Goal: Task Accomplishment & Management: Use online tool/utility

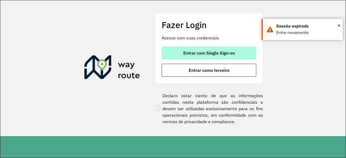
click at [177, 52] on button "Entrar com Single Sign-on" at bounding box center [208, 52] width 95 height 13
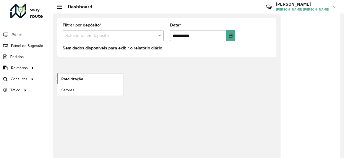
click at [63, 79] on span "Roteirização" at bounding box center [72, 79] width 22 height 6
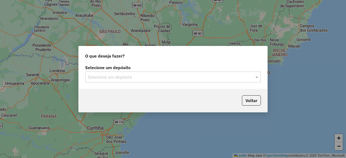
click at [166, 70] on label "Selecione um depósito" at bounding box center [173, 67] width 176 height 6
click at [151, 84] on div "Selecione um depósito Selecione um depósito" at bounding box center [173, 75] width 188 height 25
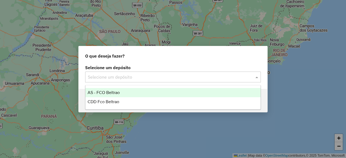
click at [135, 76] on input "text" at bounding box center [167, 77] width 159 height 6
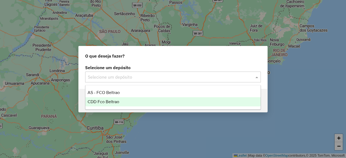
click at [113, 101] on span "CDD Fco Beltrao" at bounding box center [103, 101] width 32 height 5
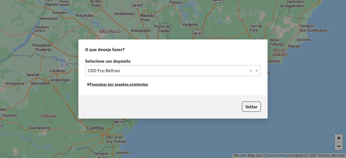
click at [117, 85] on button "Pesquisar por sessões existentes" at bounding box center [117, 84] width 65 height 8
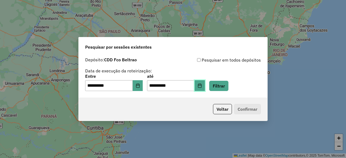
click at [205, 81] on button "Choose Date" at bounding box center [199, 85] width 10 height 11
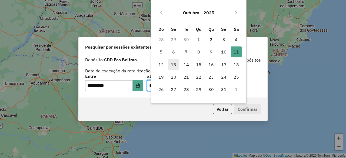
click at [173, 67] on span "13" at bounding box center [173, 64] width 11 height 11
type input "**********"
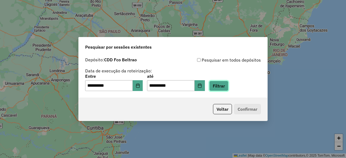
click at [227, 90] on button "Filtrar" at bounding box center [218, 86] width 19 height 10
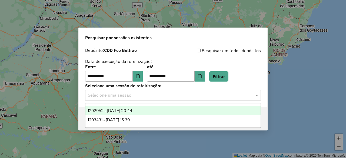
click at [187, 98] on input "text" at bounding box center [167, 95] width 159 height 6
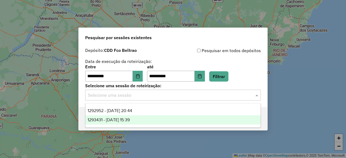
click at [130, 119] on span "1293431 - 13/10/2025 15:39" at bounding box center [108, 119] width 42 height 5
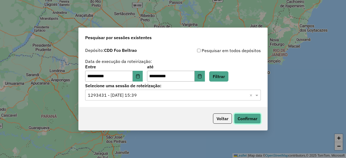
click at [247, 119] on button "Confirmar" at bounding box center [247, 118] width 27 height 10
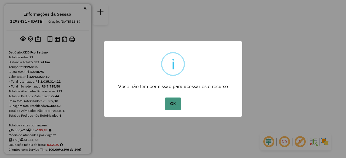
click at [173, 103] on button "OK" at bounding box center [173, 103] width 16 height 12
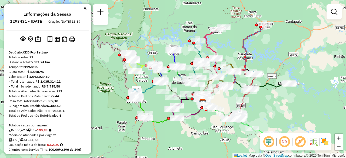
drag, startPoint x: 279, startPoint y: 111, endPoint x: 277, endPoint y: 130, distance: 19.6
click at [277, 130] on div "Janela de atendimento Grade de atendimento Capacidade Transportadoras Veículos …" at bounding box center [173, 79] width 346 height 158
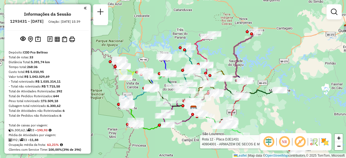
click at [277, 130] on div "Rota 12 - Placa DJE1A51 40904001 - ARMAZEM DE SECOS E M Janela de atendimento G…" at bounding box center [173, 79] width 346 height 158
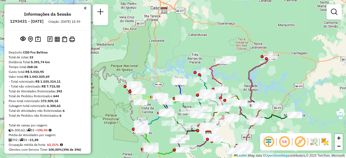
drag, startPoint x: 199, startPoint y: 41, endPoint x: 240, endPoint y: 97, distance: 69.3
click at [229, 91] on icon at bounding box center [219, 75] width 20 height 32
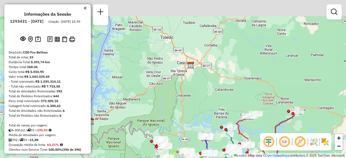
drag, startPoint x: 240, startPoint y: 97, endPoint x: 248, endPoint y: 139, distance: 42.5
click at [248, 139] on icon at bounding box center [246, 129] width 20 height 32
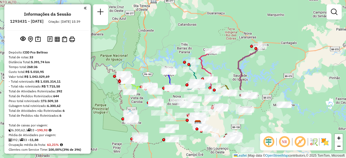
drag, startPoint x: 248, startPoint y: 139, endPoint x: 203, endPoint y: 55, distance: 95.3
click at [203, 55] on icon at bounding box center [209, 64] width 20 height 32
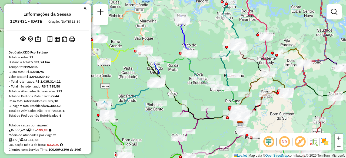
click at [115, 59] on icon at bounding box center [172, 86] width 136 height 77
select select "**********"
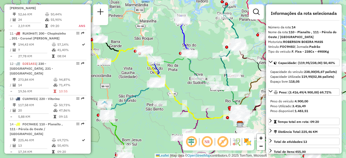
scroll to position [599, 0]
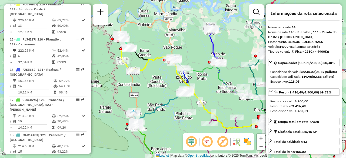
drag, startPoint x: 110, startPoint y: 53, endPoint x: 139, endPoint y: 62, distance: 30.2
click at [139, 62] on div "Janela de atendimento Grade de atendimento Capacidade Transportadoras Veículos …" at bounding box center [173, 79] width 346 height 158
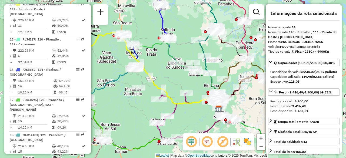
drag, startPoint x: 161, startPoint y: 80, endPoint x: 112, endPoint y: 55, distance: 55.1
click at [112, 55] on div "Janela de atendimento Grade de atendimento Capacidade Transportadoras Veículos …" at bounding box center [173, 79] width 346 height 158
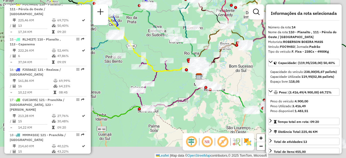
drag, startPoint x: 209, startPoint y: 78, endPoint x: 181, endPoint y: 30, distance: 55.5
click at [181, 30] on icon at bounding box center [186, 53] width 26 height 46
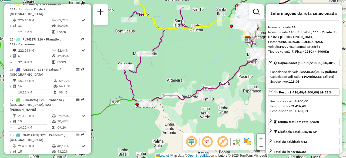
click at [156, 97] on icon at bounding box center [157, 55] width 66 height 96
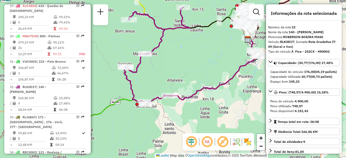
scroll to position [1106, 0]
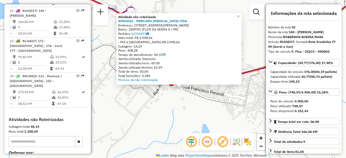
click at [246, 15] on div "Atividade não roteirizada 40903022 - MERCADO YASMIN LTDA Endereço: AV FRANCISCO…" at bounding box center [173, 79] width 346 height 158
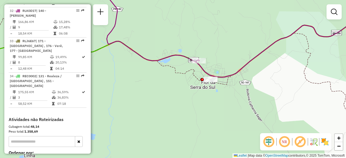
drag, startPoint x: 210, startPoint y: 110, endPoint x: 189, endPoint y: 120, distance: 22.2
click at [189, 120] on div "Janela de atendimento Grade de atendimento Capacidade Transportadoras Veículos …" at bounding box center [173, 79] width 346 height 158
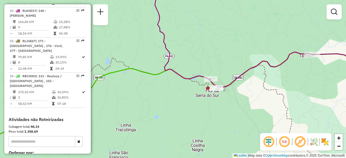
drag, startPoint x: 267, startPoint y: 108, endPoint x: 224, endPoint y: 114, distance: 42.8
click at [224, 114] on div "Janela de atendimento Grade de atendimento Capacidade Transportadoras Veículos …" at bounding box center [173, 79] width 346 height 158
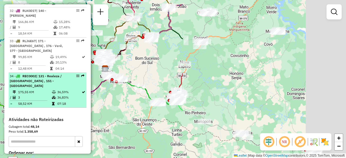
drag, startPoint x: 258, startPoint y: 79, endPoint x: 78, endPoint y: 79, distance: 180.1
click at [78, 79] on hb-router-mapa "Informações da Sessão 1293431 - 13/10/2025 Criação: 11/10/2025 15:39 Depósito: …" at bounding box center [173, 79] width 346 height 158
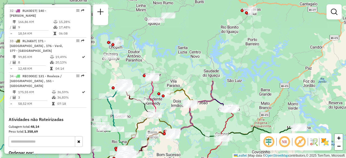
drag, startPoint x: 256, startPoint y: 74, endPoint x: 278, endPoint y: 171, distance: 98.7
click at [278, 158] on html "Aguarde... Pop-up bloqueado! Seu navegador bloqueou automáticamente a abertura …" at bounding box center [173, 79] width 346 height 158
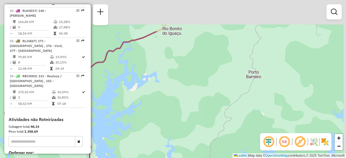
drag, startPoint x: 235, startPoint y: 18, endPoint x: 231, endPoint y: 71, distance: 53.1
click at [231, 71] on div "Janela de atendimento Grade de atendimento Capacidade Transportadoras Veículos …" at bounding box center [173, 79] width 346 height 158
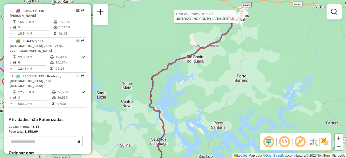
click at [233, 20] on div at bounding box center [232, 18] width 3 height 3
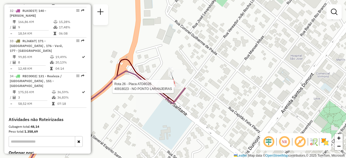
select select "**********"
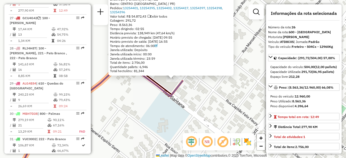
scroll to position [925, 0]
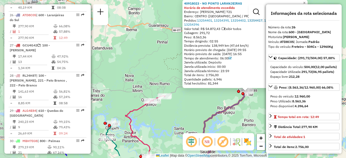
drag, startPoint x: 120, startPoint y: 128, endPoint x: 167, endPoint y: 110, distance: 50.1
click at [167, 110] on div "40918023 - NO PONTO LARANJEIRAS Horário de atendimento excedido Endereço: SANTA…" at bounding box center [173, 79] width 346 height 158
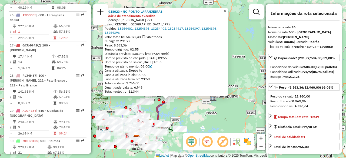
click at [226, 9] on span "×" at bounding box center [224, 11] width 2 height 5
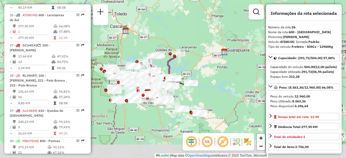
drag, startPoint x: 224, startPoint y: 67, endPoint x: 234, endPoint y: 35, distance: 33.4
click at [234, 35] on div "Janela de atendimento Grade de atendimento Capacidade Transportadoras Veículos …" at bounding box center [173, 79] width 346 height 158
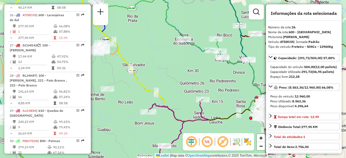
drag, startPoint x: 153, startPoint y: 91, endPoint x: 177, endPoint y: 82, distance: 25.4
click at [177, 82] on div "Janela de atendimento Grade de atendimento Capacidade Transportadoras Veículos …" at bounding box center [173, 79] width 346 height 158
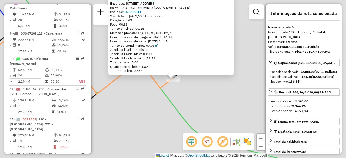
scroll to position [367, 0]
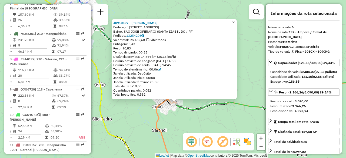
click at [234, 22] on span "×" at bounding box center [233, 22] width 2 height 5
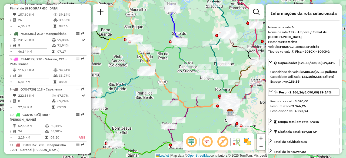
drag, startPoint x: 150, startPoint y: 85, endPoint x: 106, endPoint y: 68, distance: 46.9
click at [106, 68] on div "Janela de atendimento Grade de atendimento Capacidade Transportadoras Veículos …" at bounding box center [173, 79] width 346 height 158
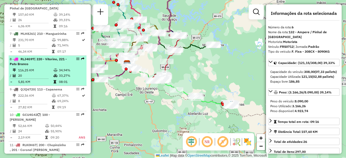
drag, startPoint x: 172, startPoint y: 86, endPoint x: 76, endPoint y: 66, distance: 98.1
click at [76, 66] on hb-router-mapa "Informações da Sessão 1293431 - 13/10/2025 Criação: 11/10/2025 15:39 Depósito: …" at bounding box center [173, 79] width 346 height 158
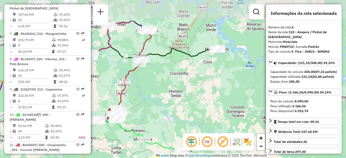
drag, startPoint x: 193, startPoint y: 46, endPoint x: 196, endPoint y: 83, distance: 36.6
click at [196, 83] on div "Rota 17 - Placa CUC3A95 40918790 - 51.445.899 CLEUDIMAR DREHER TAVARES Janela d…" at bounding box center [173, 79] width 346 height 158
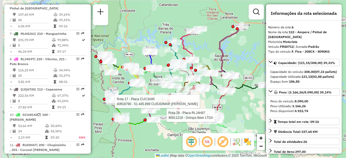
drag, startPoint x: 164, startPoint y: 77, endPoint x: 211, endPoint y: 112, distance: 59.2
click at [211, 116] on div at bounding box center [211, 117] width 3 height 3
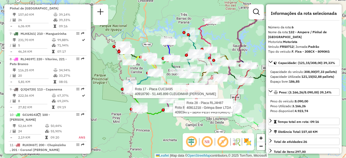
drag, startPoint x: 211, startPoint y: 112, endPoint x: 229, endPoint y: 102, distance: 20.7
click at [229, 106] on div at bounding box center [229, 107] width 3 height 3
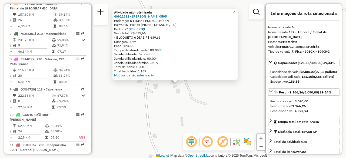
drag, startPoint x: 155, startPoint y: 80, endPoint x: 203, endPoint y: 75, distance: 48.1
click at [203, 75] on div "Atividade não roteirizada 40911831 - MARILEI CARGNIN 0595 Endereço: R LINHA PED…" at bounding box center [173, 79] width 346 height 158
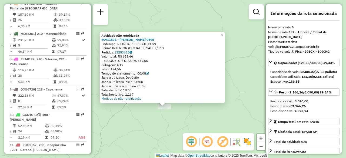
click at [223, 35] on span "×" at bounding box center [221, 35] width 2 height 5
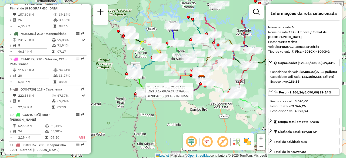
drag, startPoint x: 122, startPoint y: 78, endPoint x: 158, endPoint y: 110, distance: 48.2
click at [158, 110] on div "Rota 17 - Placa CUC3A95 40919387 - ENIO JUNIOR BONA DE OLIVEIRA Rota 17 - Placa…" at bounding box center [173, 79] width 346 height 158
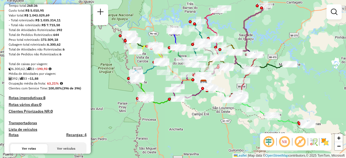
scroll to position [61, 0]
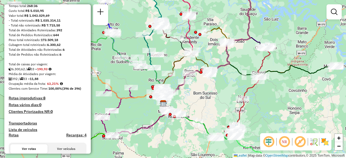
click at [211, 31] on icon at bounding box center [217, 51] width 26 height 47
select select "**********"
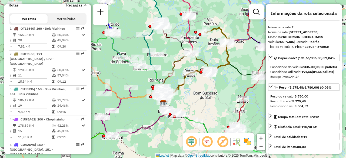
scroll to position [247, 0]
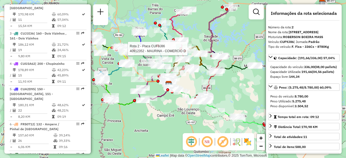
click at [185, 51] on div at bounding box center [184, 50] width 3 height 3
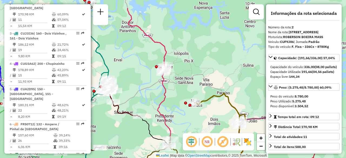
drag, startPoint x: 158, startPoint y: 75, endPoint x: 174, endPoint y: 99, distance: 28.8
click at [174, 99] on div "Janela de atendimento Grade de atendimento Capacidade Transportadoras Veículos …" at bounding box center [173, 79] width 346 height 158
click at [159, 106] on icon at bounding box center [143, 79] width 53 height 190
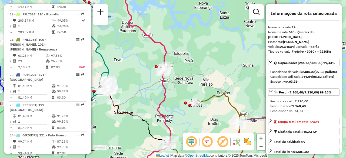
scroll to position [1021, 0]
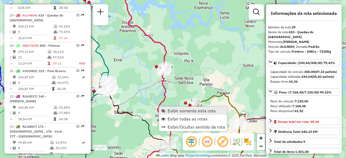
click at [177, 111] on span "Exibir somente esta rota" at bounding box center [191, 111] width 48 height 4
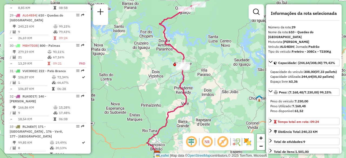
click at [170, 75] on div "Janela de atendimento Grade de atendimento Capacidade Transportadoras Veículos …" at bounding box center [173, 79] width 346 height 158
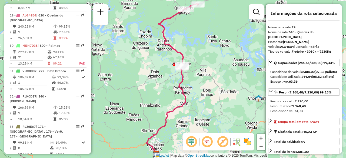
click at [185, 81] on icon at bounding box center [166, 81] width 40 height 145
click at [181, 80] on icon at bounding box center [166, 81] width 40 height 145
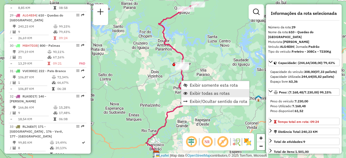
click at [198, 92] on span "Exibir todas as rotas" at bounding box center [210, 93] width 40 height 4
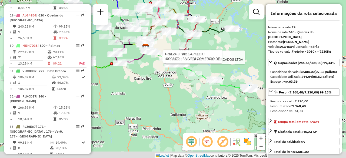
drag, startPoint x: 214, startPoint y: 98, endPoint x: 189, endPoint y: 68, distance: 39.3
click at [189, 68] on icon at bounding box center [197, 68] width 103 height 42
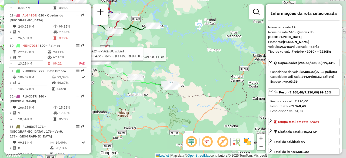
drag, startPoint x: 229, startPoint y: 102, endPoint x: 152, endPoint y: 97, distance: 77.4
click at [152, 97] on div "Rota 31 - Placa VUC0002 40918375 - SUPERVIZA SUPERMERCADOS LTDA Rota 24 - Placa…" at bounding box center [173, 79] width 346 height 158
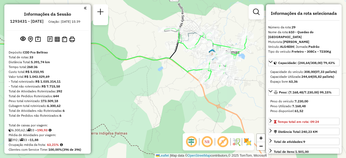
select select "**********"
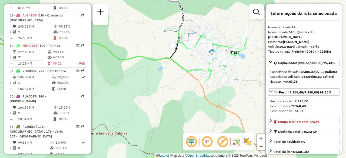
click at [181, 44] on icon at bounding box center [205, 54] width 82 height 53
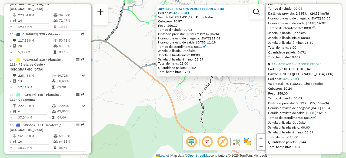
scroll to position [1438, 0]
click at [315, 119] on icon at bounding box center [313, 117] width 3 height 3
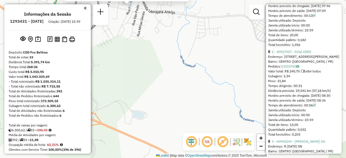
scroll to position [0, 0]
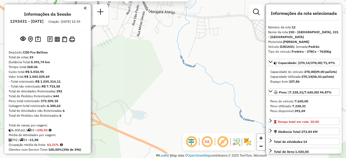
click at [84, 7] on em at bounding box center [85, 8] width 3 height 5
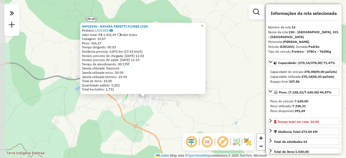
drag, startPoint x: 92, startPoint y: 82, endPoint x: 137, endPoint y: 130, distance: 65.1
click at [137, 130] on div "40918195 - [PERSON_NAME] LTDA Pedidos: 13253834 Valor total: R$ 1.431,49 Exibir…" at bounding box center [173, 79] width 346 height 158
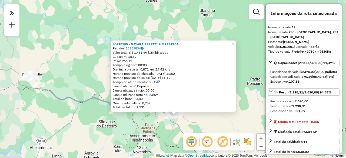
drag, startPoint x: 58, startPoint y: 113, endPoint x: 143, endPoint y: 123, distance: 85.7
click at [143, 123] on div "40918195 - [PERSON_NAME] LTDA Pedidos: 13253834 Valor total: R$ 1.431,49 Exibir…" at bounding box center [173, 79] width 346 height 158
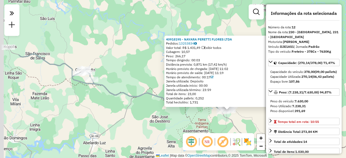
click at [154, 114] on div "40918195 - [PERSON_NAME] LTDA Pedidos: 13253834 Valor total: R$ 1.431,49 Exibir…" at bounding box center [173, 79] width 346 height 158
click at [101, 85] on icon at bounding box center [97, 67] width 264 height 85
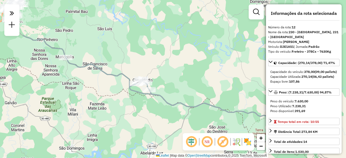
drag, startPoint x: 52, startPoint y: 76, endPoint x: 116, endPoint y: 86, distance: 64.1
click at [116, 86] on div "Janela de atendimento Grade de atendimento Capacidade Transportadoras Veículos …" at bounding box center [173, 79] width 346 height 158
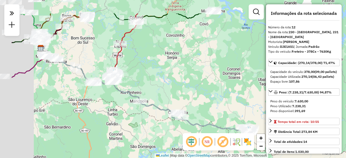
drag, startPoint x: 75, startPoint y: 79, endPoint x: 122, endPoint y: 108, distance: 54.6
click at [122, 108] on div "Janela de atendimento Grade de atendimento Capacidade Transportadoras Veículos …" at bounding box center [173, 79] width 346 height 158
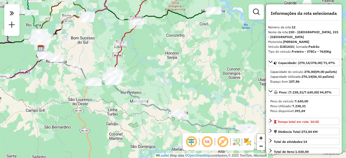
click at [200, 19] on div "Janela de atendimento Grade de atendimento Capacidade Transportadoras Veículos …" at bounding box center [173, 79] width 346 height 158
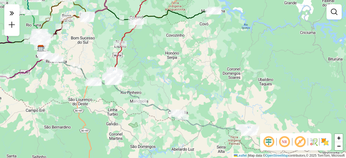
click at [191, 14] on icon at bounding box center [126, 28] width 171 height 41
select select "**********"
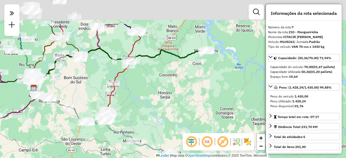
drag, startPoint x: 214, startPoint y: 71, endPoint x: 210, endPoint y: 91, distance: 19.8
click at [210, 91] on div "Janela de atendimento Grade de atendimento Capacidade Transportadoras Veículos …" at bounding box center [173, 79] width 346 height 158
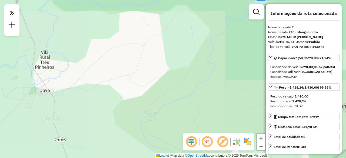
drag, startPoint x: 190, startPoint y: 95, endPoint x: 171, endPoint y: 171, distance: 77.7
click at [171, 158] on html "**********" at bounding box center [173, 79] width 346 height 158
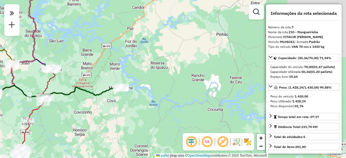
drag, startPoint x: 66, startPoint y: 104, endPoint x: 122, endPoint y: 104, distance: 55.4
click at [122, 104] on div "Janela de atendimento Grade de atendimento Capacidade Transportadoras Veículos …" at bounding box center [173, 79] width 346 height 158
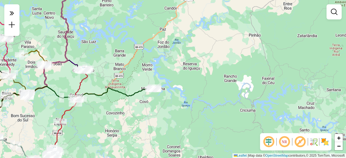
drag, startPoint x: 174, startPoint y: 109, endPoint x: 237, endPoint y: 147, distance: 73.1
click at [237, 147] on div "Janela de atendimento Grade de atendimento Capacidade Transportadoras Veículos …" at bounding box center [173, 79] width 346 height 158
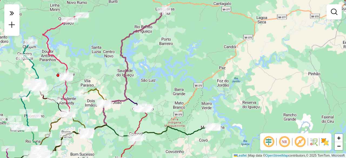
click at [33, 72] on icon at bounding box center [29, 85] width 20 height 86
select select "**********"
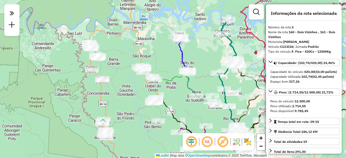
drag, startPoint x: 65, startPoint y: 64, endPoint x: 262, endPoint y: 41, distance: 199.0
click at [262, 41] on icon at bounding box center [260, 24] width 40 height 64
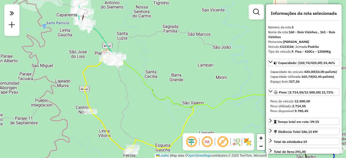
click at [96, 65] on icon at bounding box center [107, 103] width 49 height 98
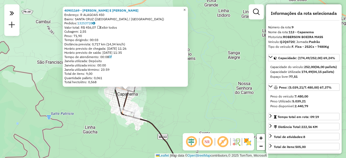
click at [186, 9] on span "×" at bounding box center [184, 10] width 2 height 5
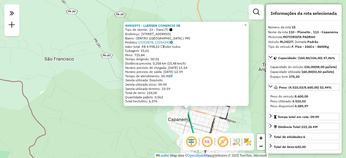
click at [248, 24] on div "Janela de atendimento Grade de atendimento Capacidade Transportadoras Veículos …" at bounding box center [255, 14] width 15 height 20
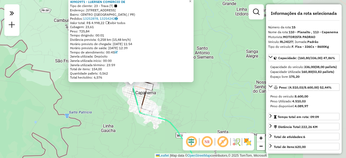
drag, startPoint x: 203, startPoint y: 104, endPoint x: 122, endPoint y: 123, distance: 82.9
click at [122, 123] on div "40902971 - LUERSEN COMERCIO DE Tipo de cliente: 23 - Trava (T) Endereço: AV BRA…" at bounding box center [173, 79] width 346 height 158
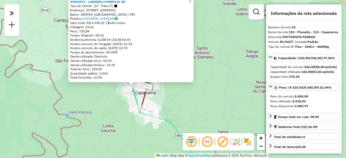
click at [68, 119] on div "40902971 - LUERSEN COMERCIO DE Tipo de cliente: 23 - Trava (T) Endereço: AV BRA…" at bounding box center [173, 79] width 346 height 158
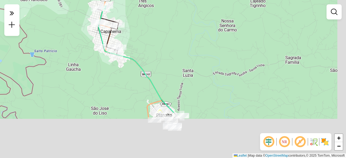
drag, startPoint x: 191, startPoint y: 97, endPoint x: 155, endPoint y: 34, distance: 73.1
click at [155, 34] on div "Janela de atendimento Grade de atendimento Capacidade Transportadoras Veículos …" at bounding box center [173, 79] width 346 height 158
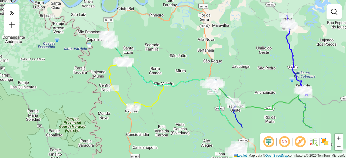
drag, startPoint x: 195, startPoint y: 127, endPoint x: 103, endPoint y: 44, distance: 124.5
click at [125, 62] on icon at bounding box center [179, 94] width 109 height 65
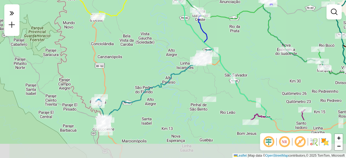
drag, startPoint x: 218, startPoint y: 95, endPoint x: 223, endPoint y: 42, distance: 53.7
click at [223, 42] on div "Rota 15 - Placa RLJ4I27 40901243 - LUERSEN COMERCIO DE Janela de atendimento Gr…" at bounding box center [173, 79] width 346 height 158
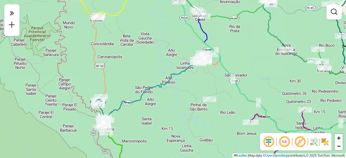
click at [99, 110] on icon at bounding box center [102, 112] width 10 height 31
select select "**********"
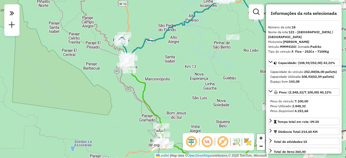
click at [142, 83] on icon at bounding box center [147, 102] width 40 height 86
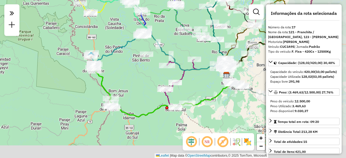
drag, startPoint x: 207, startPoint y: 116, endPoint x: 144, endPoint y: 97, distance: 65.3
click at [144, 97] on div "Janela de atendimento Grade de atendimento Capacidade Transportadoras Veículos …" at bounding box center [173, 79] width 346 height 158
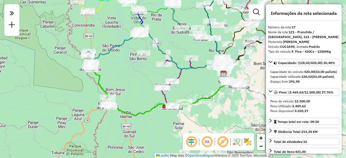
click at [179, 73] on icon at bounding box center [177, 82] width 33 height 48
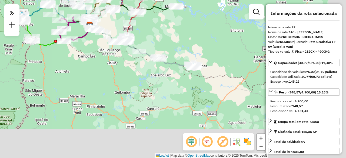
drag, startPoint x: 230, startPoint y: 132, endPoint x: 102, endPoint y: 60, distance: 147.2
click at [102, 60] on div "Janela de atendimento Grade de atendimento Capacidade Transportadoras Veículos …" at bounding box center [173, 79] width 346 height 158
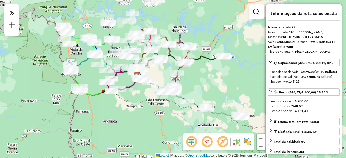
drag, startPoint x: 127, startPoint y: 72, endPoint x: 176, endPoint y: 124, distance: 71.5
click at [176, 124] on div "Janela de atendimento Grade de atendimento Capacidade Transportadoras Veículos …" at bounding box center [173, 79] width 346 height 158
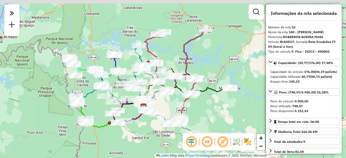
drag, startPoint x: 161, startPoint y: 80, endPoint x: 167, endPoint y: 113, distance: 32.7
click at [167, 113] on div "Janela de atendimento Grade de atendimento Capacidade Transportadoras Veículos …" at bounding box center [173, 79] width 346 height 158
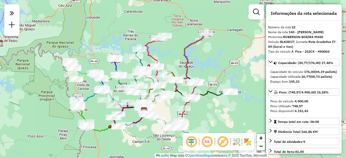
click at [117, 67] on icon at bounding box center [123, 74] width 19 height 36
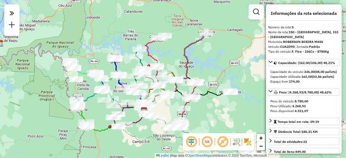
click at [141, 62] on icon at bounding box center [139, 70] width 10 height 43
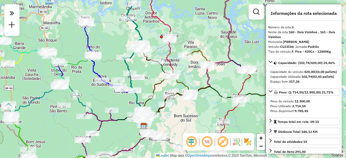
click at [157, 86] on icon at bounding box center [170, 88] width 42 height 31
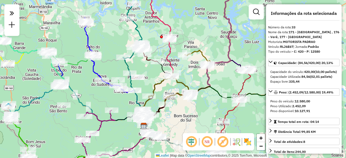
click at [152, 86] on icon at bounding box center [170, 88] width 42 height 31
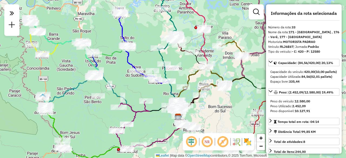
click at [206, 56] on icon at bounding box center [187, 50] width 39 height 133
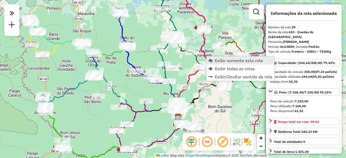
click at [216, 59] on span "Exibir somente esta rota" at bounding box center [239, 60] width 48 height 4
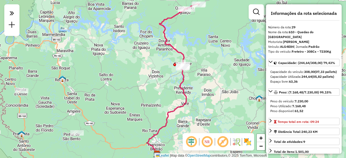
click at [177, 86] on icon at bounding box center [167, 81] width 40 height 145
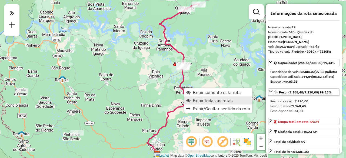
click at [208, 101] on span "Exibir todas as rotas" at bounding box center [213, 100] width 40 height 4
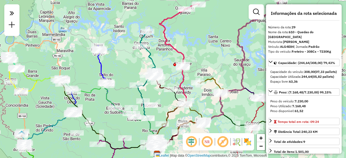
click at [166, 116] on icon at bounding box center [183, 116] width 42 height 31
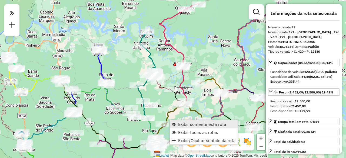
click at [181, 121] on link "Exibir somente esta rota" at bounding box center [204, 124] width 68 height 8
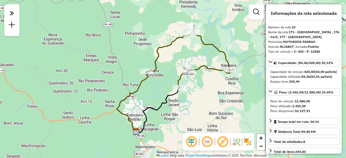
click at [153, 62] on icon at bounding box center [187, 56] width 83 height 62
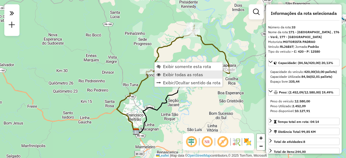
click at [179, 75] on span "Exibir todas as rotas" at bounding box center [183, 74] width 40 height 4
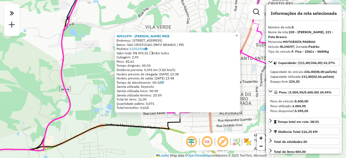
click at [240, 34] on link "×" at bounding box center [236, 35] width 6 height 6
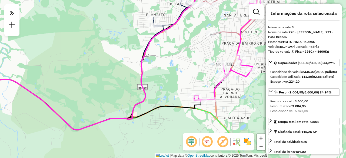
drag, startPoint x: 150, startPoint y: 87, endPoint x: 151, endPoint y: 92, distance: 4.7
click at [151, 92] on div "Janela de atendimento Grade de atendimento Capacidade Transportadoras Veículos …" at bounding box center [173, 79] width 346 height 158
